Goal: Find specific page/section: Find specific page/section

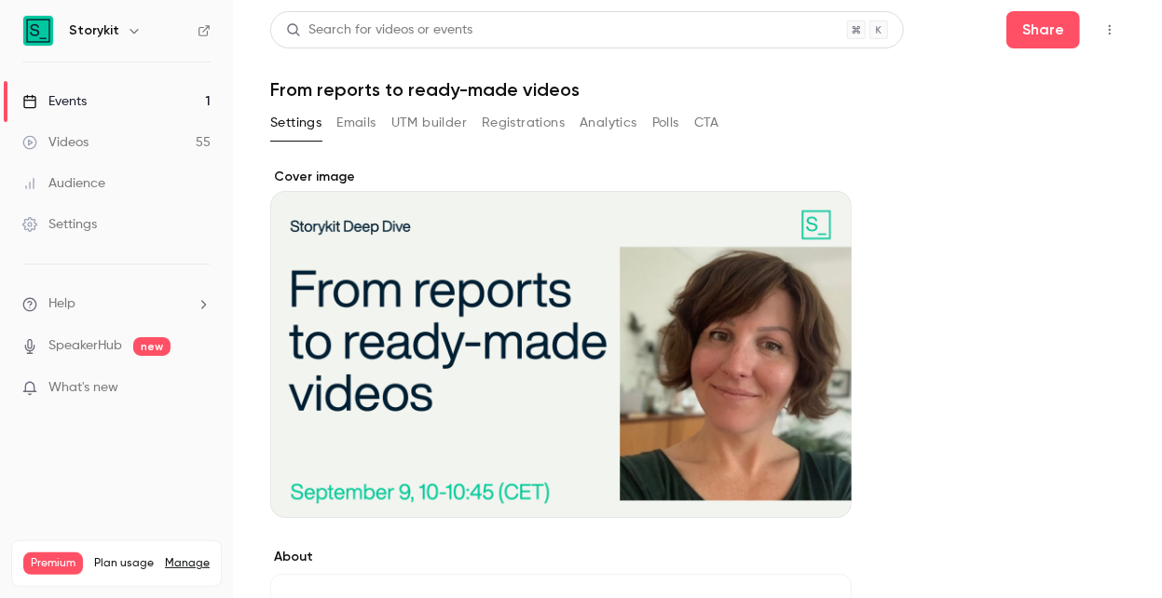
scroll to position [56, 0]
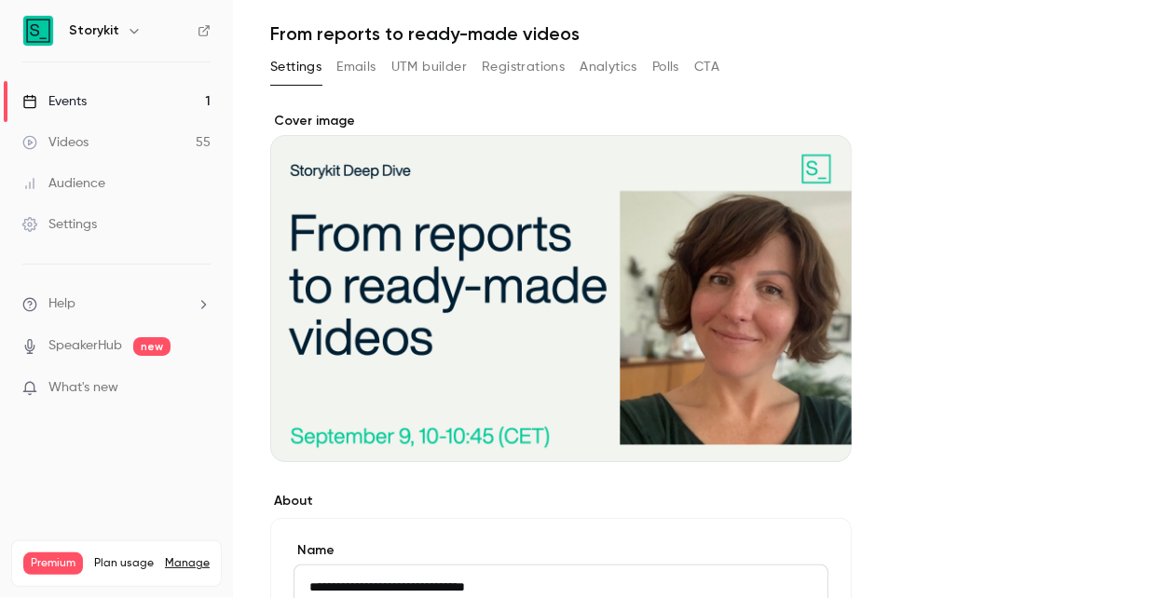
click at [83, 103] on div "Events" at bounding box center [54, 101] width 64 height 19
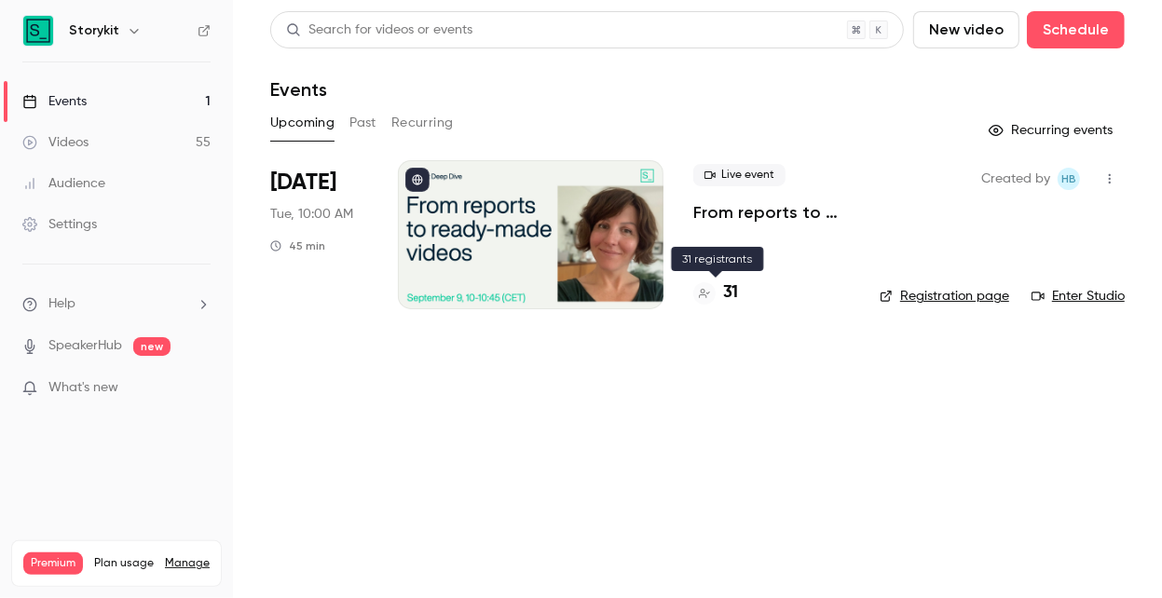
click at [731, 293] on h4 "31" at bounding box center [730, 293] width 15 height 25
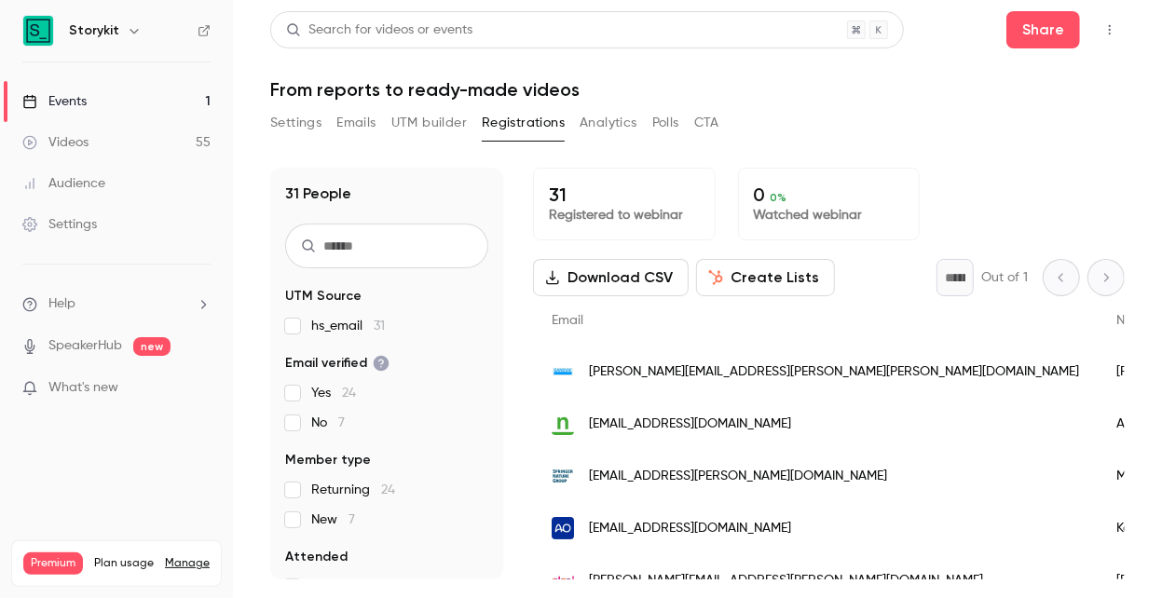
click at [157, 103] on link "Events 1" at bounding box center [116, 101] width 233 height 41
